Goal: Find specific page/section: Find specific page/section

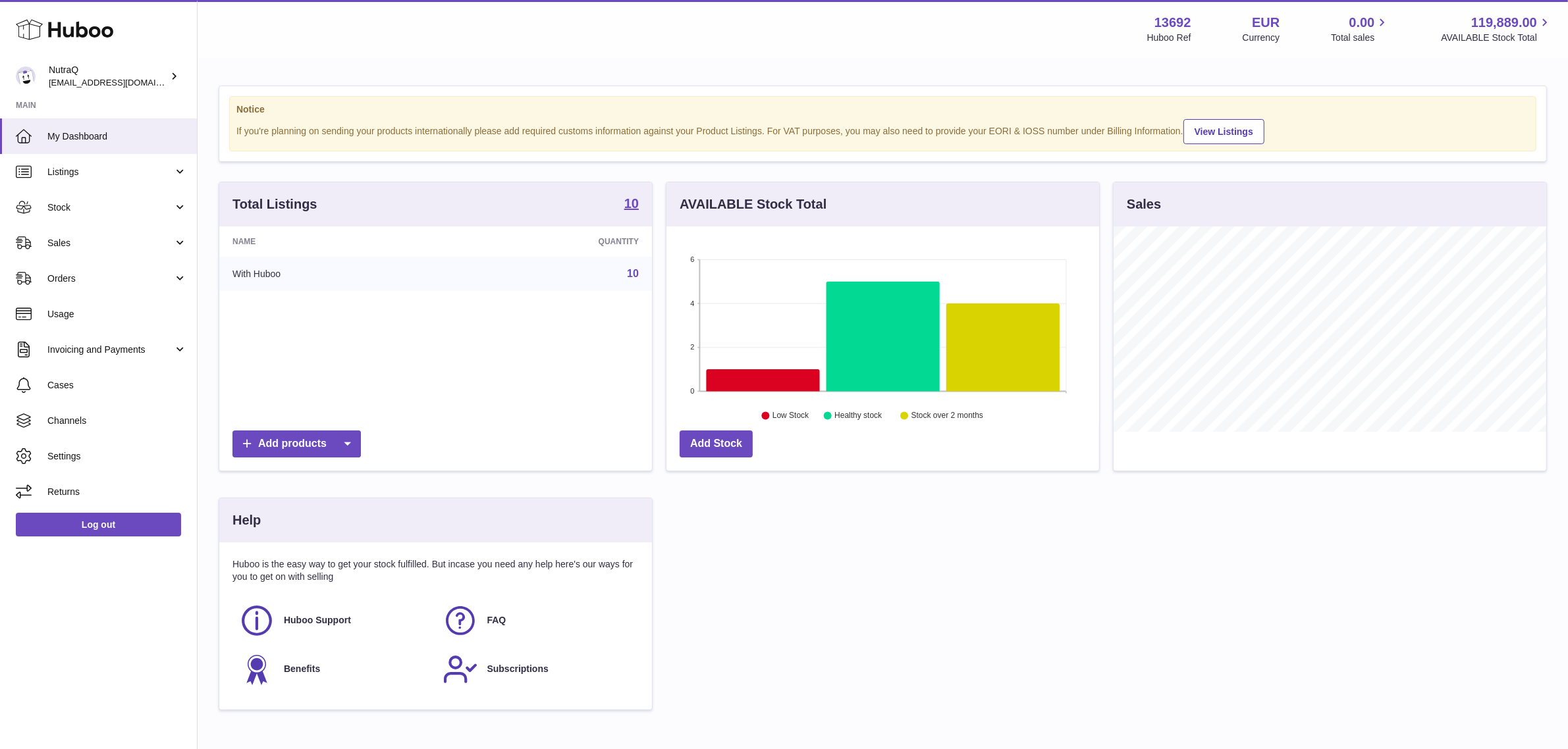
scroll to position [205, 437]
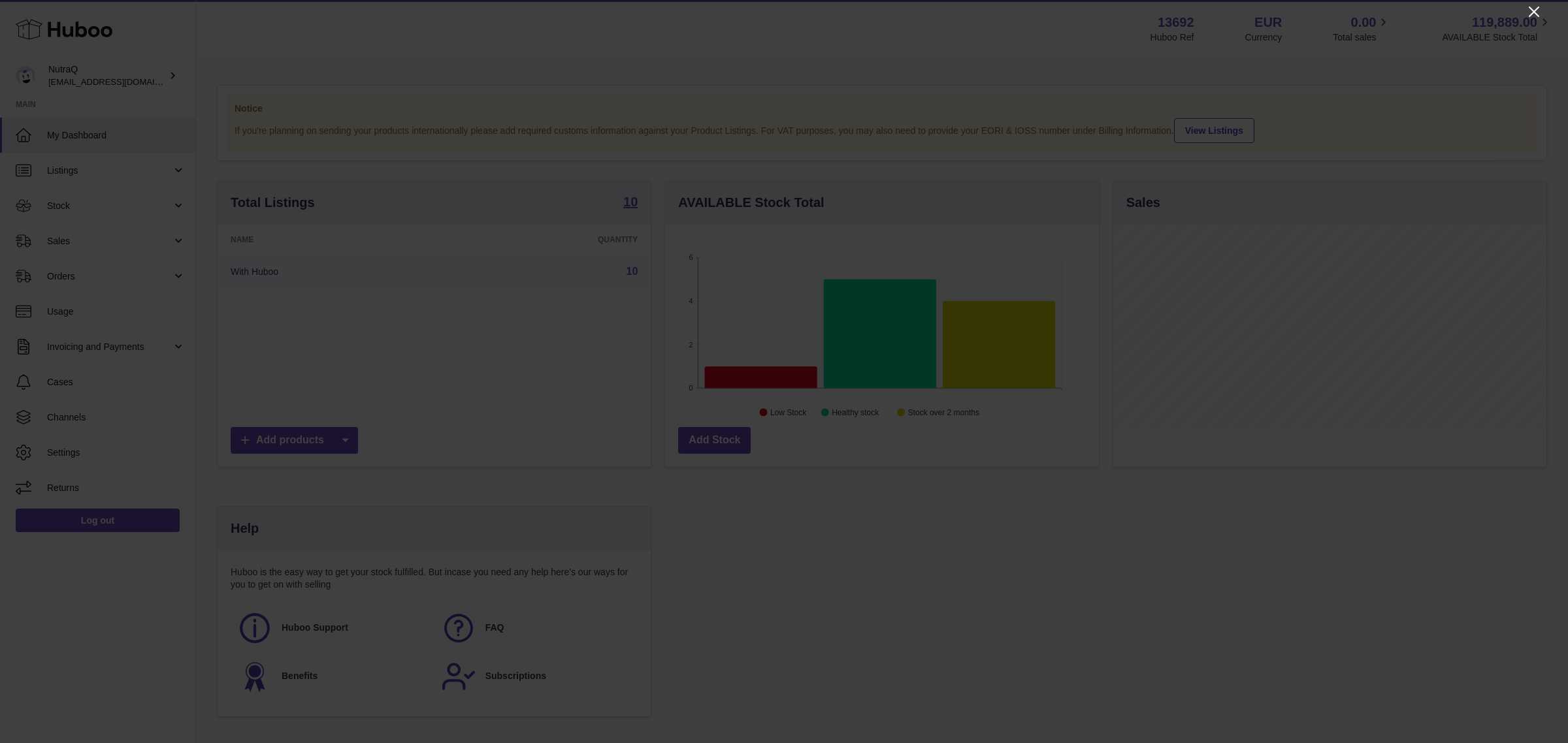
click at [1537, 10] on icon "Close" at bounding box center [1533, 11] width 15 height 15
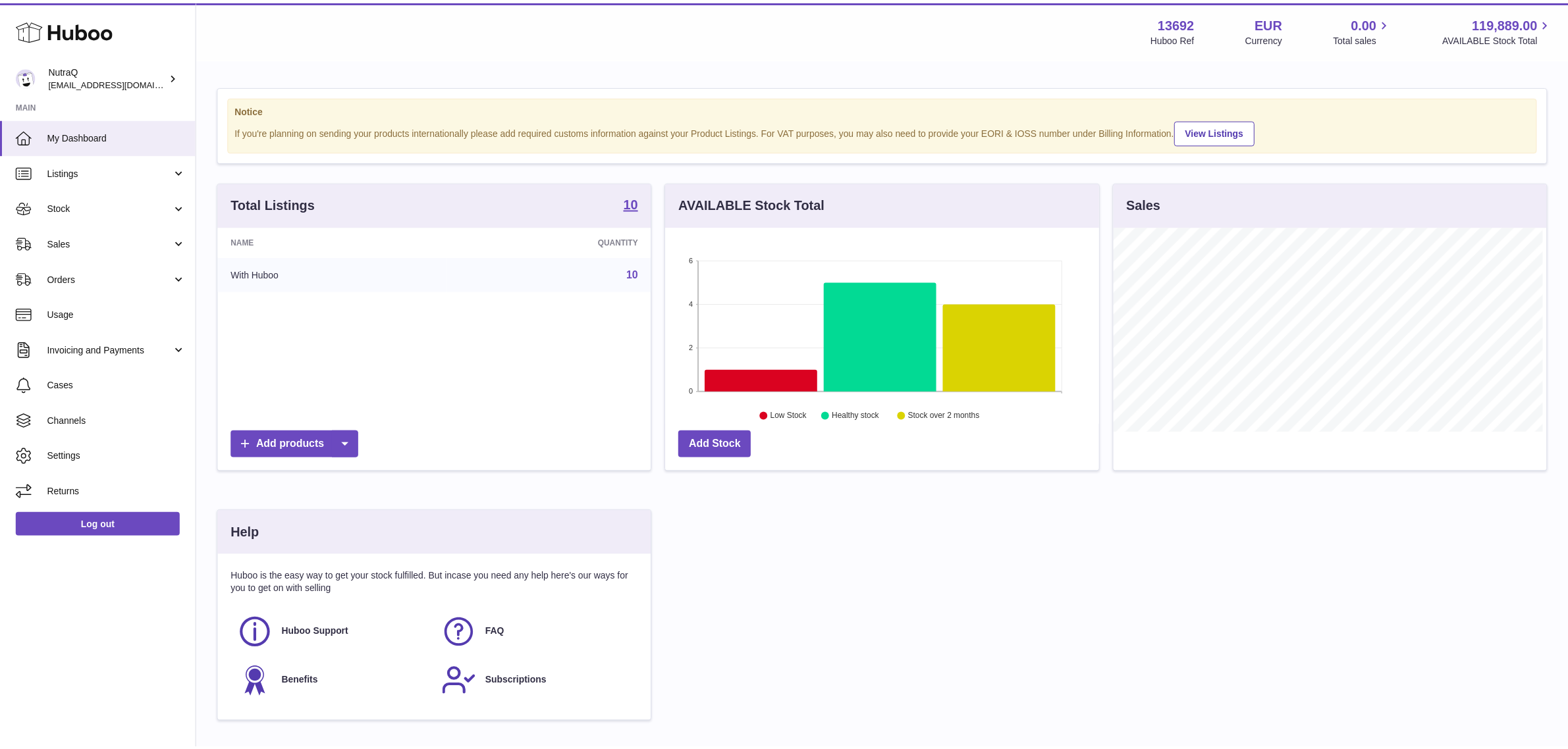
scroll to position [658173, 658127]
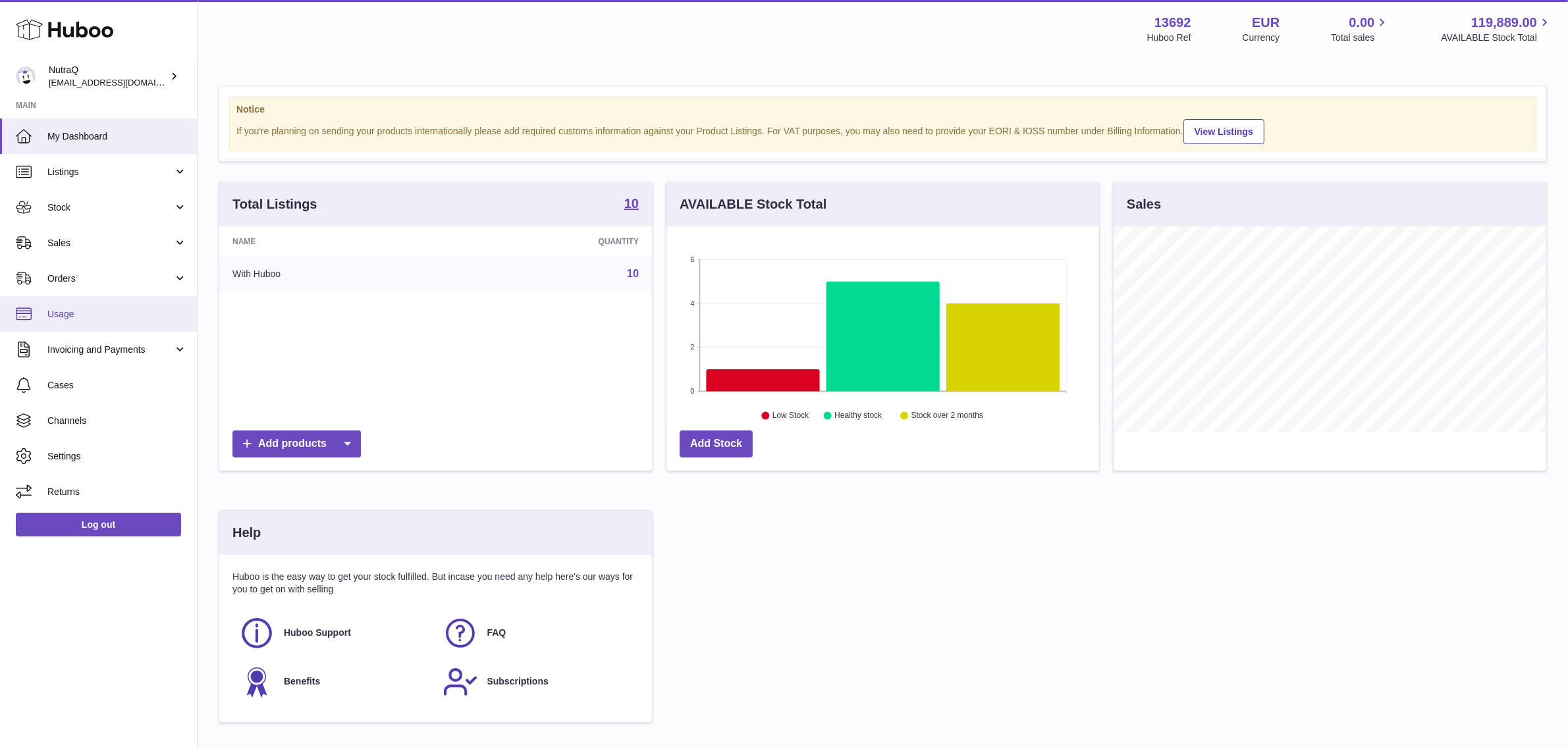
click at [108, 300] on link "Usage" at bounding box center [99, 314] width 197 height 35
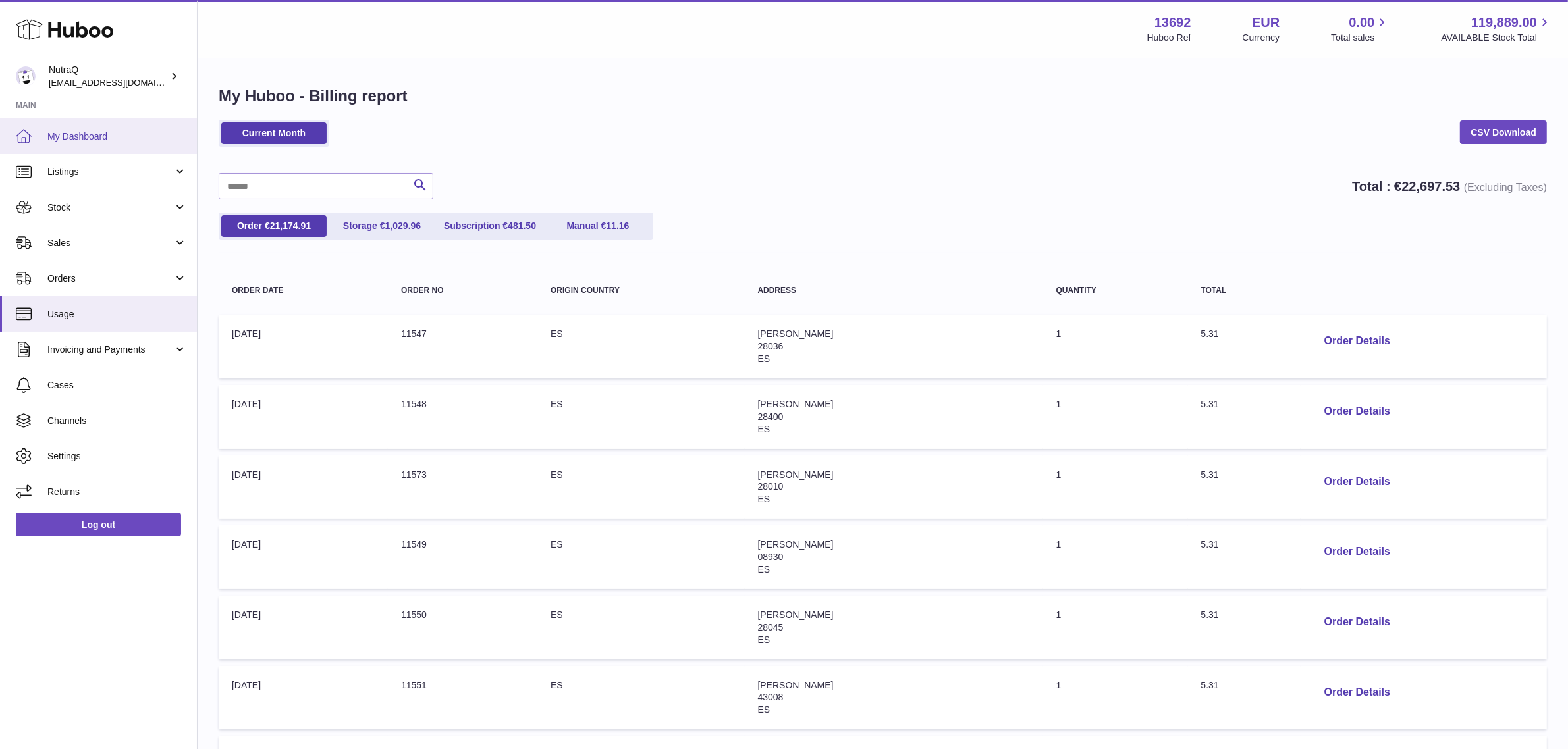
click at [74, 130] on span "My Dashboard" at bounding box center [117, 136] width 139 height 13
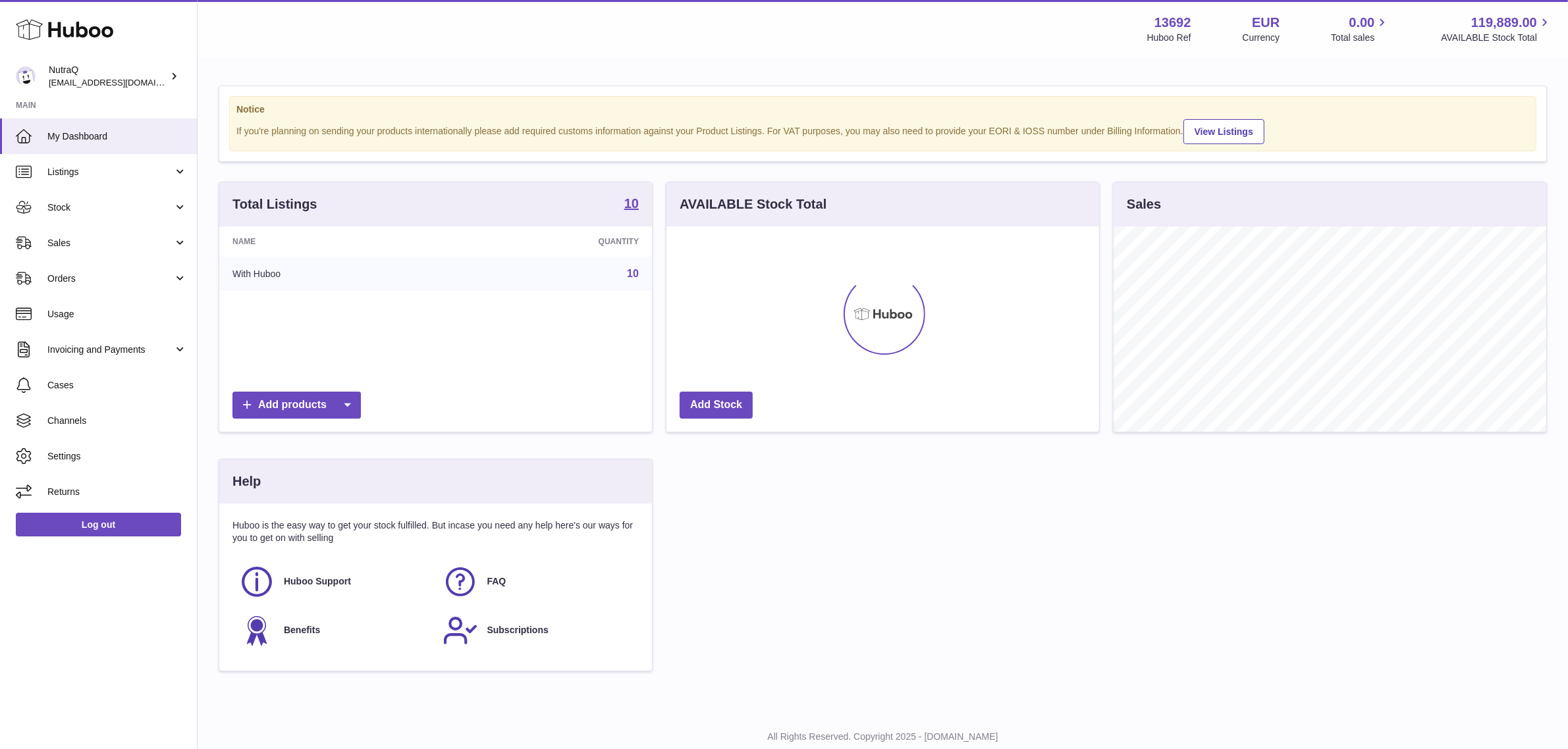
scroll to position [205, 433]
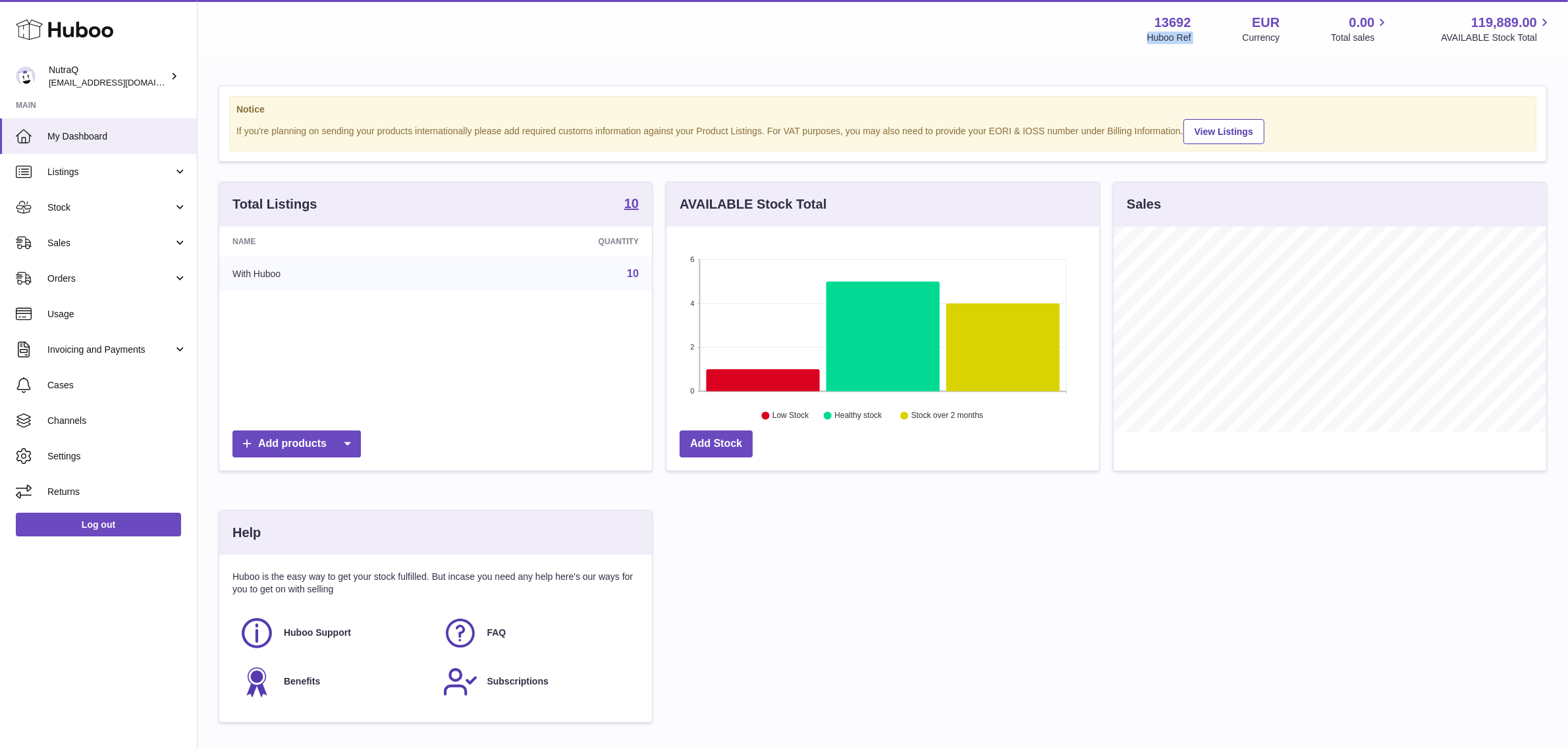
click at [1229, 8] on div "Menu Huboo 13692 Huboo Ref EUR Currency 0.00 Total sales 119,889.00 AVAILABLE S…" at bounding box center [883, 29] width 1370 height 58
click at [1171, 15] on strong "13692" at bounding box center [1172, 23] width 37 height 18
drag, startPoint x: 1193, startPoint y: 18, endPoint x: 1116, endPoint y: 23, distance: 77.2
click at [1116, 23] on div "Menu Huboo 13692 Huboo Ref EUR Currency 0.00 Total sales 119,889.00 AVAILABLE S…" at bounding box center [882, 29] width 1338 height 31
drag, startPoint x: 1141, startPoint y: 16, endPoint x: 1188, endPoint y: 16, distance: 47.0
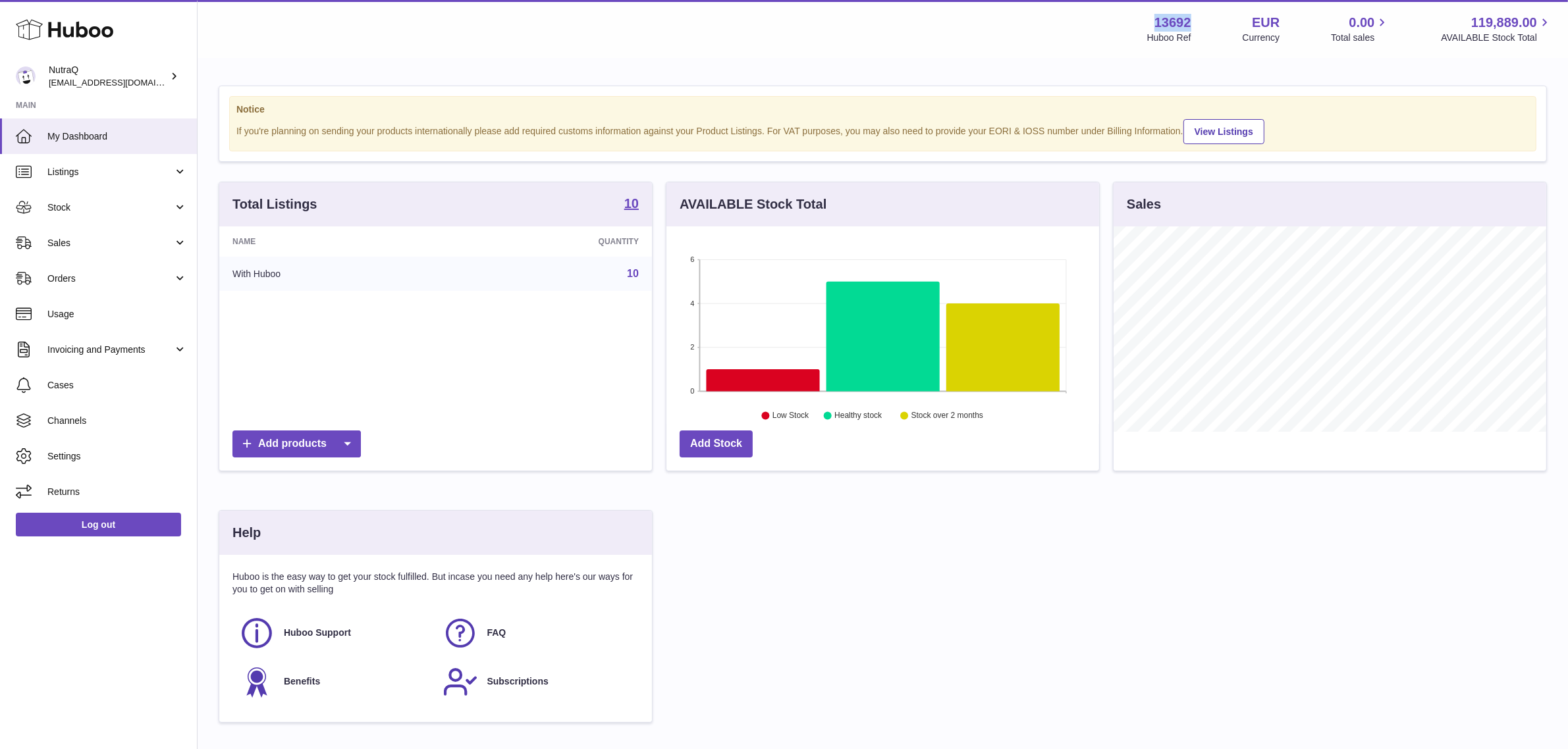
click at [1187, 16] on div "13692 Huboo Ref EUR Currency 0.00 Total sales 119,889.00 AVAILABLE Stock Total" at bounding box center [1349, 29] width 405 height 31
copy strong "13692"
